Goal: Transaction & Acquisition: Download file/media

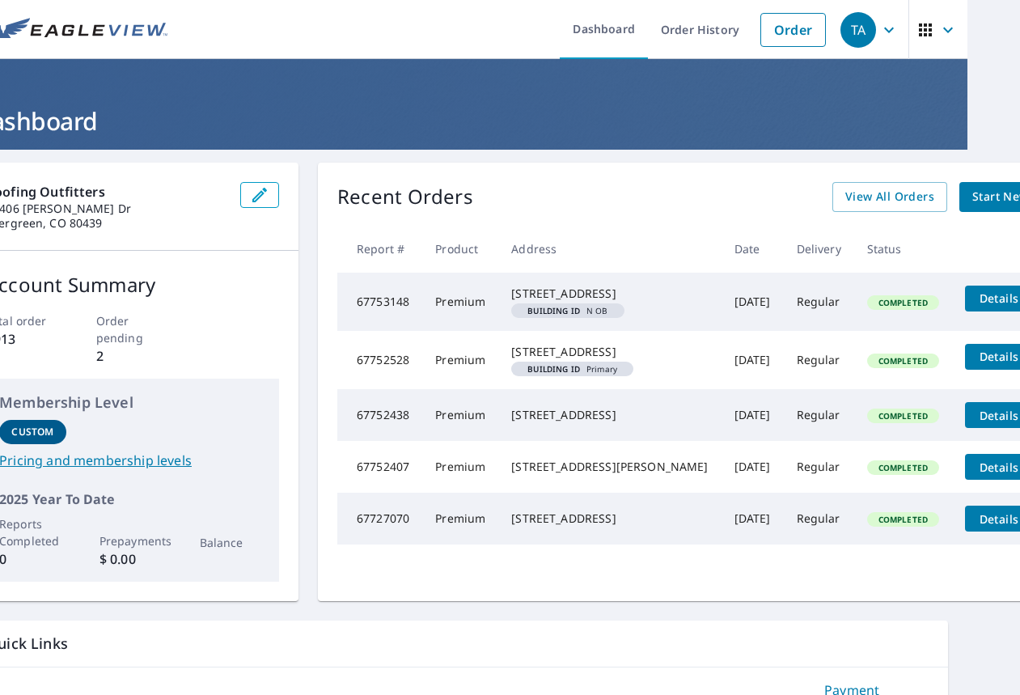
scroll to position [0, 57]
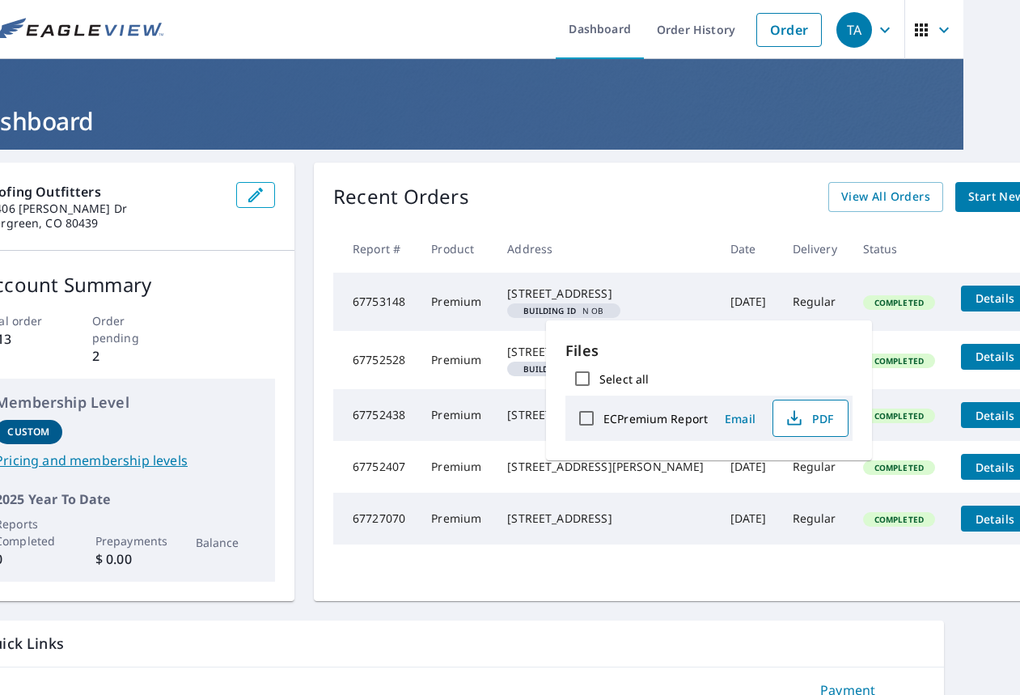
click at [802, 421] on icon "button" at bounding box center [794, 418] width 19 height 19
click at [545, 206] on div "Recent Orders View All Orders Start New Order" at bounding box center [704, 197] width 742 height 30
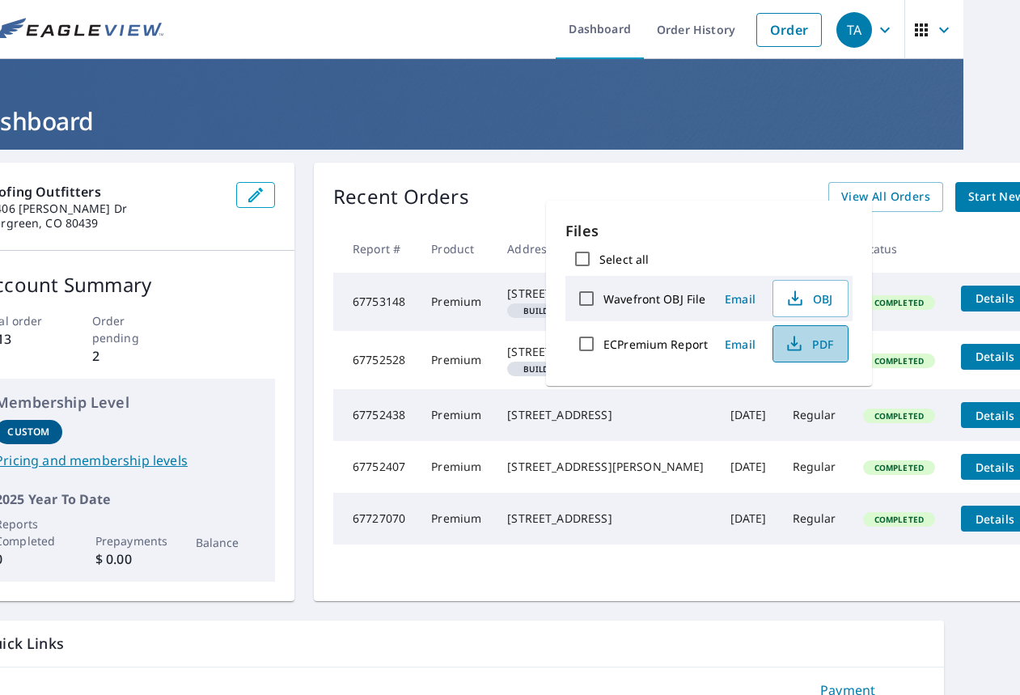
click at [824, 341] on span "PDF" at bounding box center [809, 343] width 52 height 19
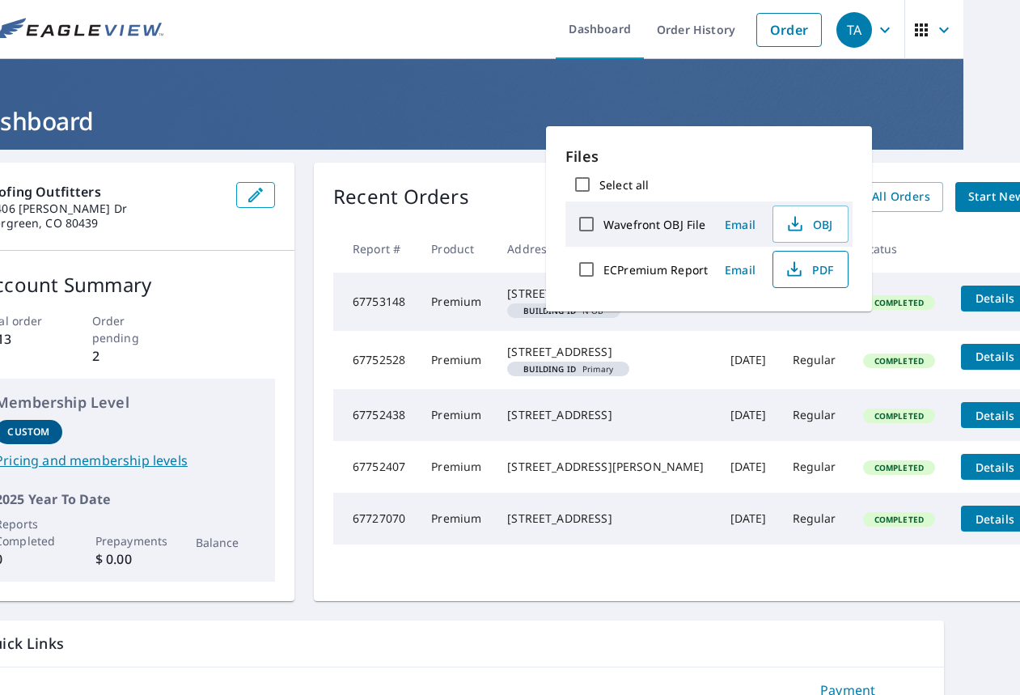
click at [796, 272] on icon "button" at bounding box center [794, 269] width 19 height 19
click at [311, 171] on div "Roofing Outfitters [STREET_ADDRESS][PERSON_NAME] Account Summary Total order 19…" at bounding box center [453, 382] width 981 height 439
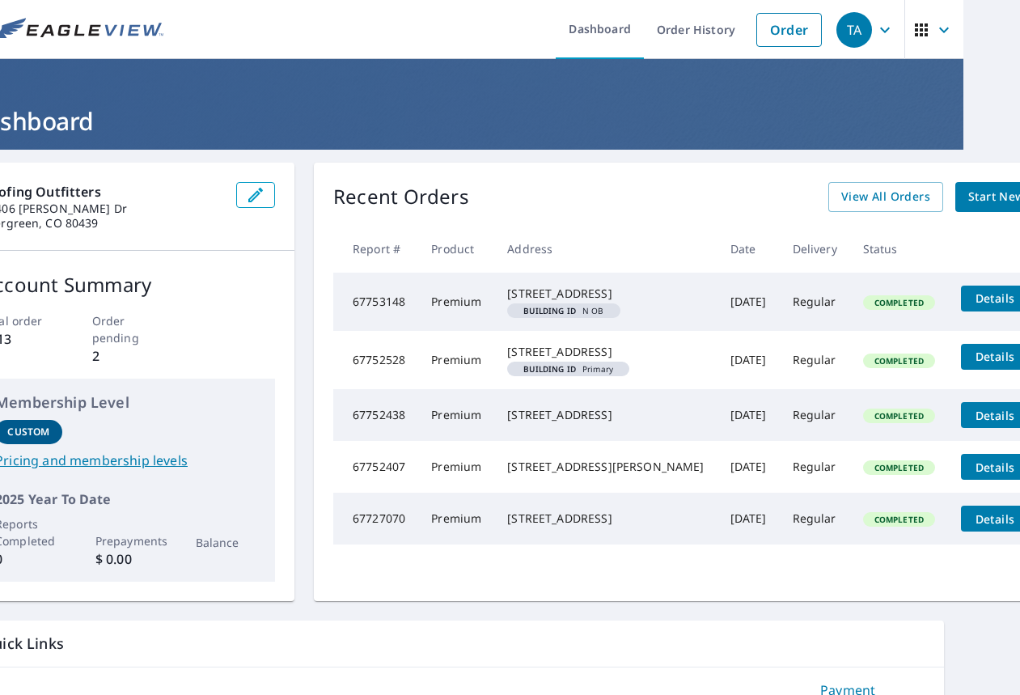
click at [316, 182] on div "Recent Orders View All Orders Start New Order Report # Product Address Date Del…" at bounding box center [704, 382] width 781 height 439
